Goal: Task Accomplishment & Management: Manage account settings

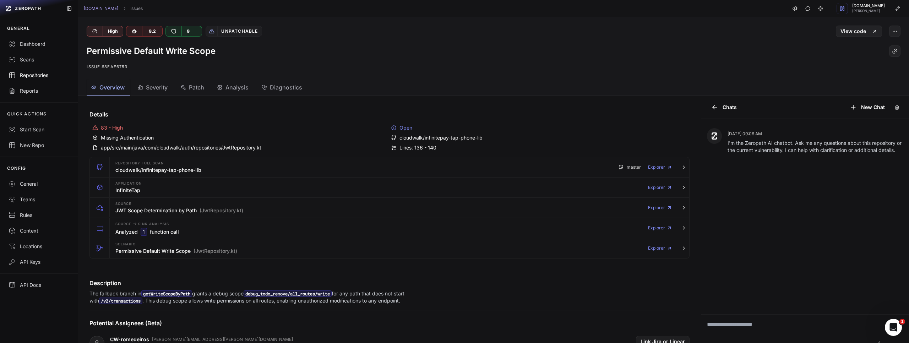
click at [42, 76] on div "Repositories" at bounding box center [39, 75] width 61 height 7
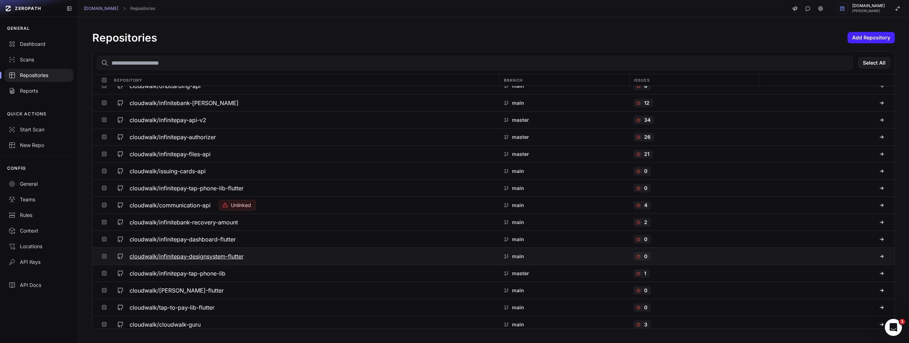
scroll to position [1987, 0]
click at [643, 270] on div "1" at bounding box center [641, 272] width 16 height 9
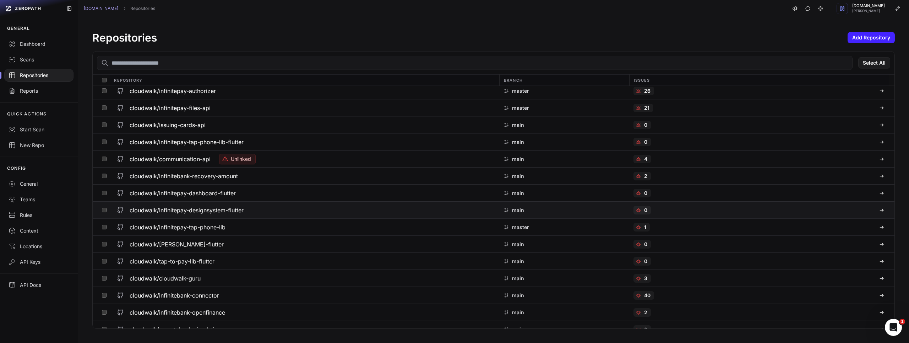
scroll to position [2033, 0]
click at [190, 222] on h3 "cloudwalk/infinitepay-tap-phone-lib" at bounding box center [178, 226] width 96 height 9
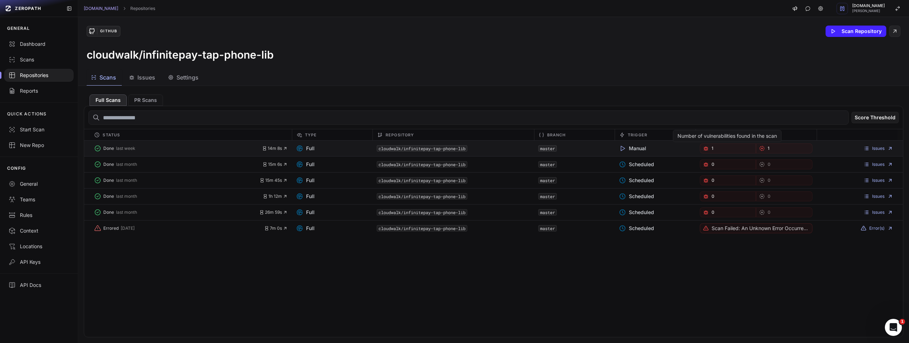
click at [710, 147] on link "1" at bounding box center [728, 148] width 56 height 10
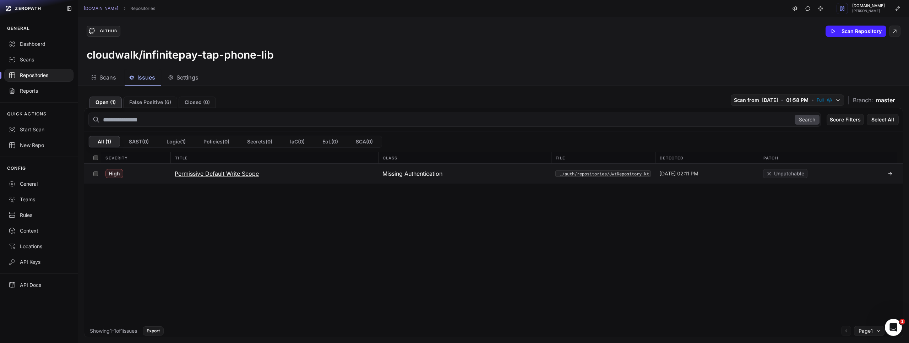
click at [232, 173] on h3 "Permissive Default Write Scope" at bounding box center [217, 173] width 84 height 9
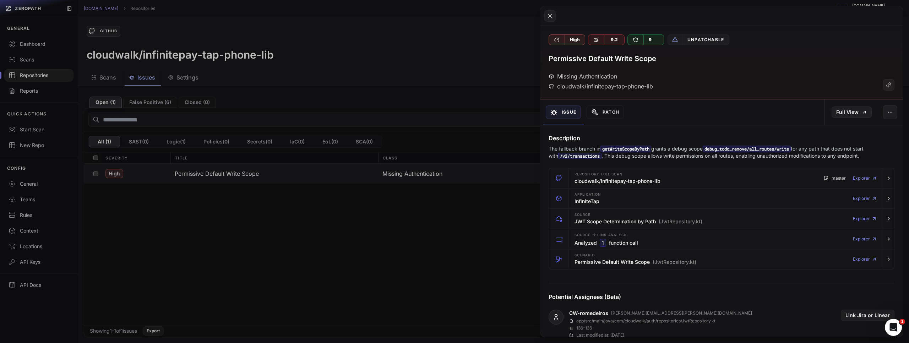
click at [424, 84] on button at bounding box center [454, 171] width 909 height 343
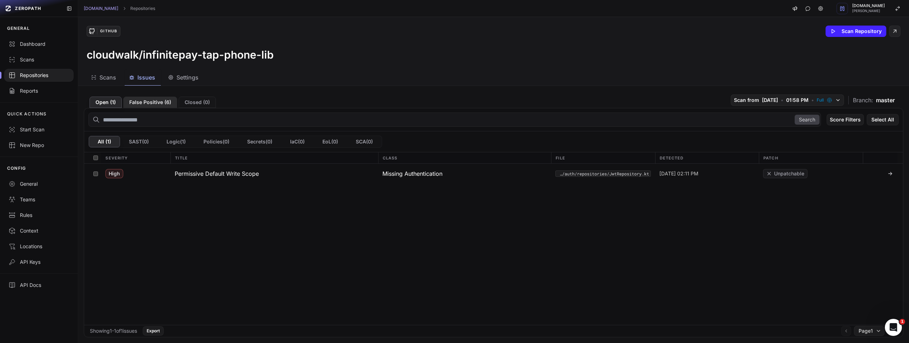
click at [145, 100] on button "False Positive ( 6 )" at bounding box center [150, 102] width 54 height 11
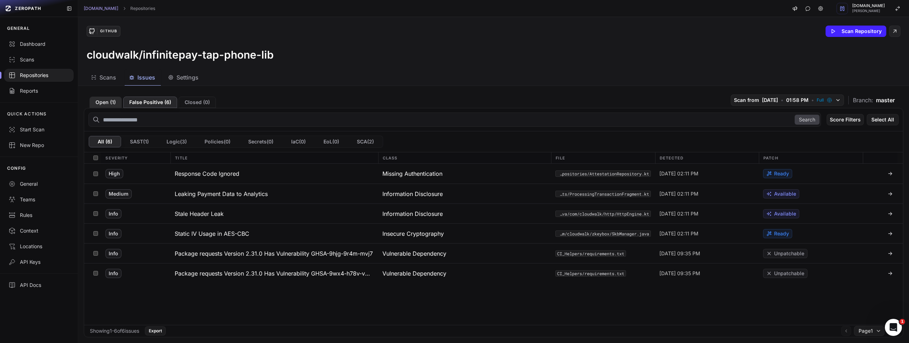
click at [106, 102] on button "Open ( 1 )" at bounding box center [105, 102] width 32 height 11
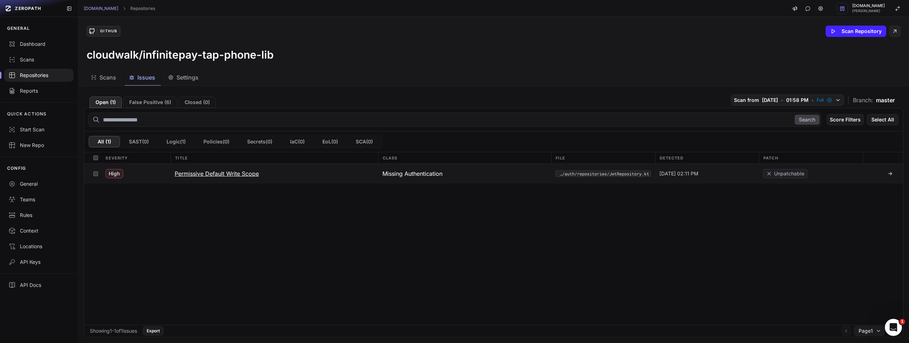
click at [218, 172] on h3 "Permissive Default Write Scope" at bounding box center [217, 173] width 84 height 9
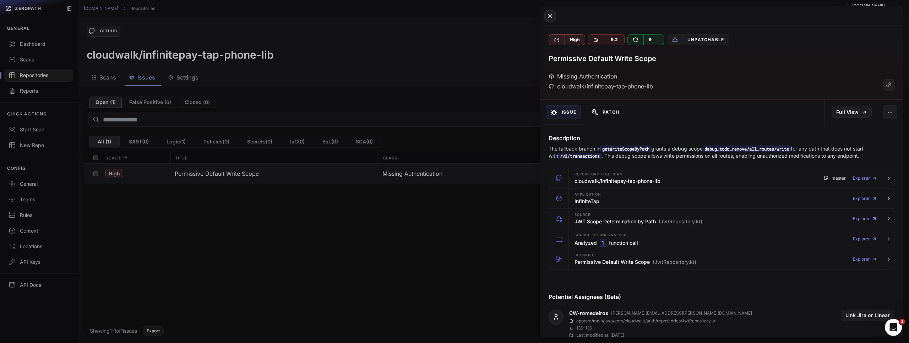
click at [608, 110] on button "Patch" at bounding box center [605, 111] width 37 height 13
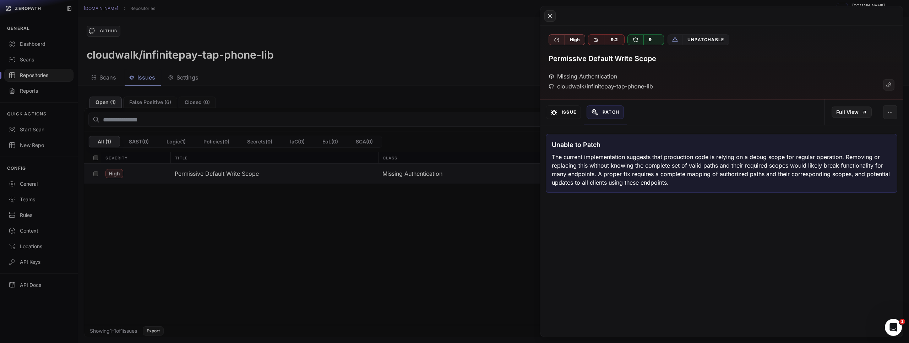
click at [570, 111] on button "Issue" at bounding box center [563, 111] width 35 height 13
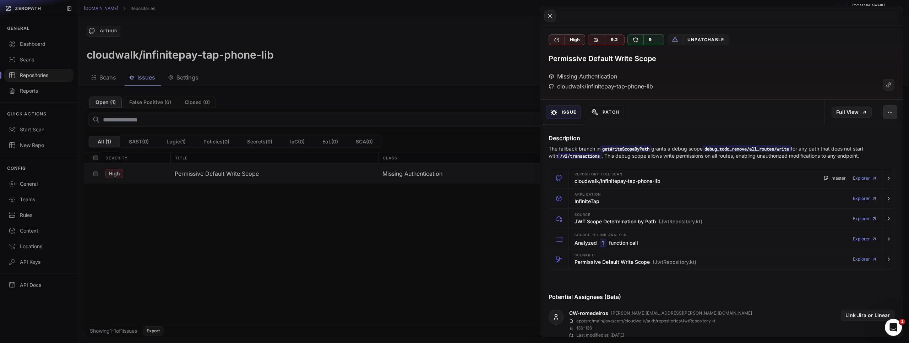
click at [893, 111] on button "button" at bounding box center [890, 112] width 14 height 14
click at [857, 149] on div "Archive Issue" at bounding box center [858, 148] width 76 height 17
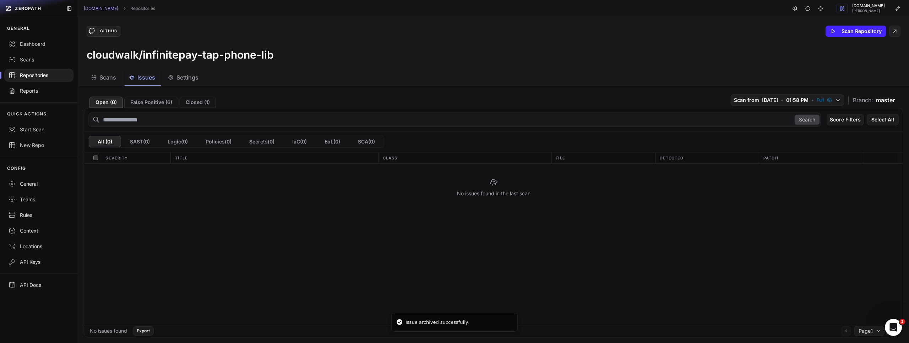
click at [220, 199] on div "No issues found in the last scan" at bounding box center [493, 188] width 819 height 48
click at [196, 103] on button "Closed ( 1 )" at bounding box center [198, 102] width 36 height 11
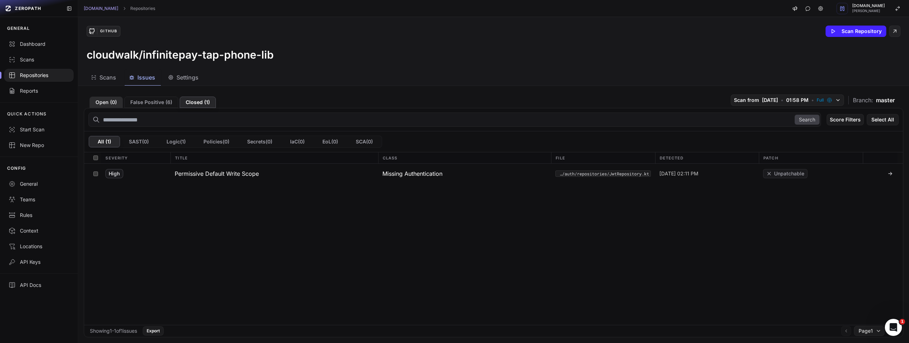
click at [105, 98] on button "Open ( 0 )" at bounding box center [105, 102] width 33 height 11
